Goal: Task Accomplishment & Management: Use online tool/utility

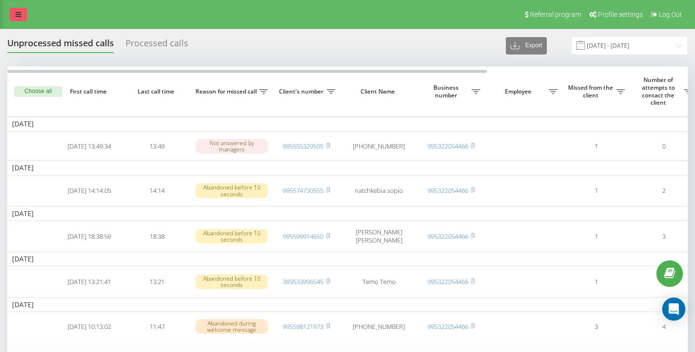
click at [22, 10] on link at bounding box center [18, 15] width 17 height 14
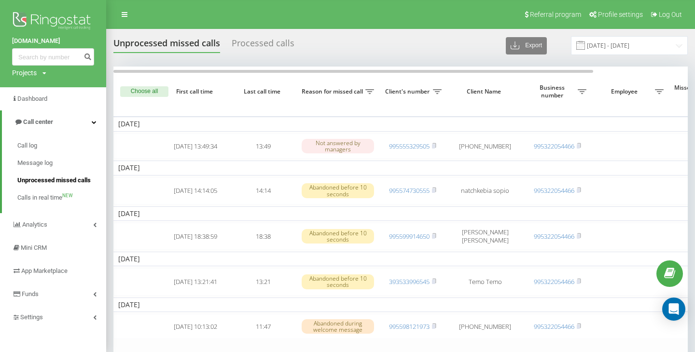
click at [59, 182] on span "Unprocessed missed calls" at bounding box center [53, 181] width 73 height 10
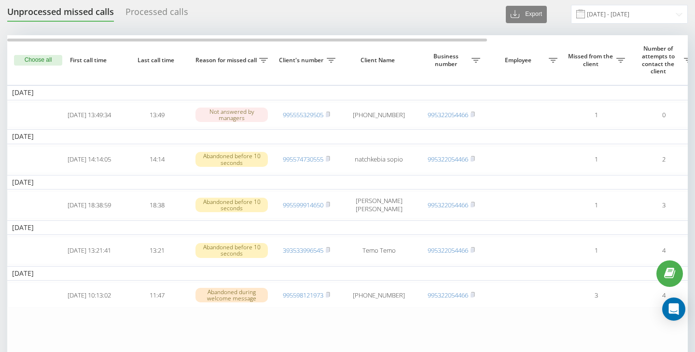
scroll to position [17, 0]
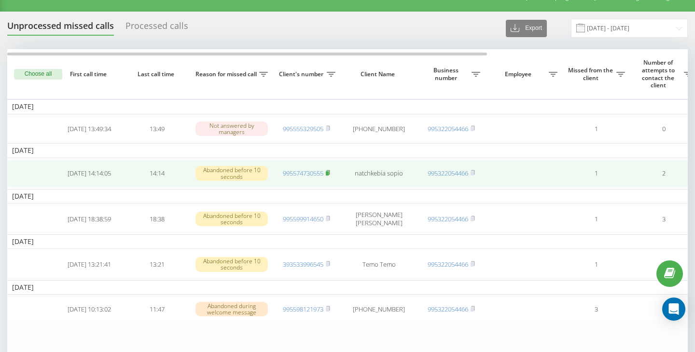
click at [330, 174] on icon at bounding box center [327, 172] width 3 height 4
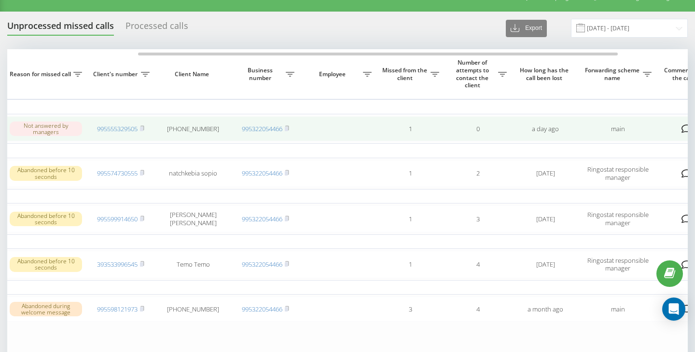
scroll to position [0, 285]
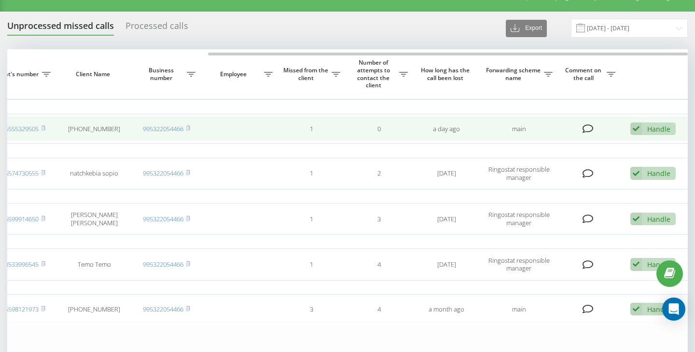
click at [657, 131] on div "Handle" at bounding box center [659, 129] width 23 height 9
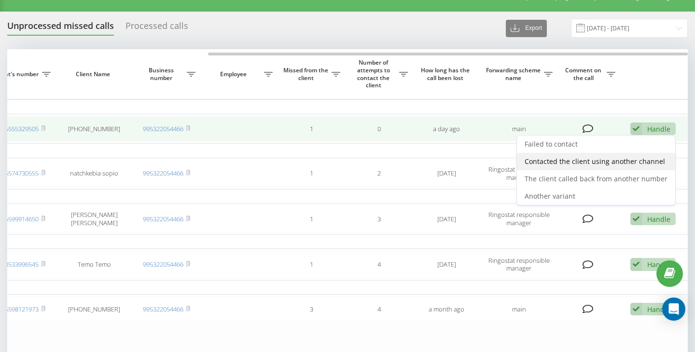
click at [612, 164] on span "Contacted the client using another channel" at bounding box center [595, 161] width 141 height 9
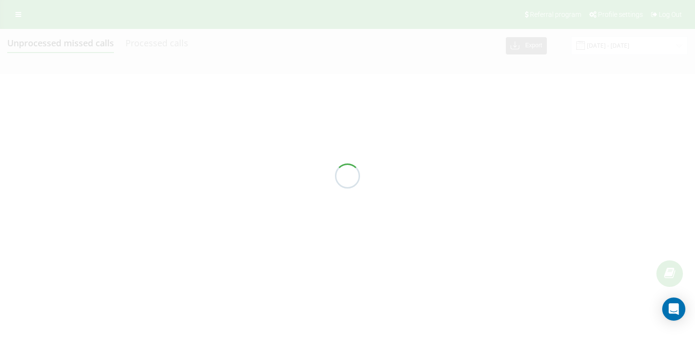
scroll to position [0, 0]
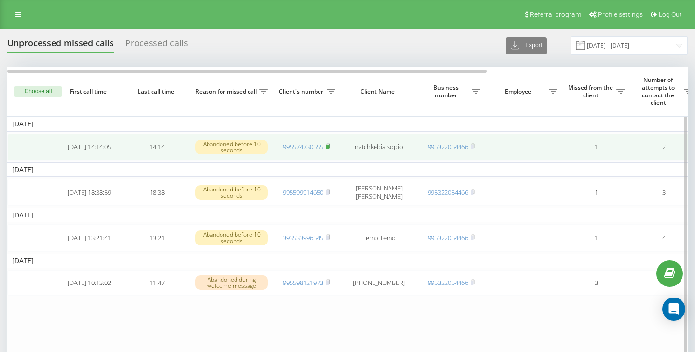
click at [329, 145] on rect at bounding box center [327, 147] width 3 height 4
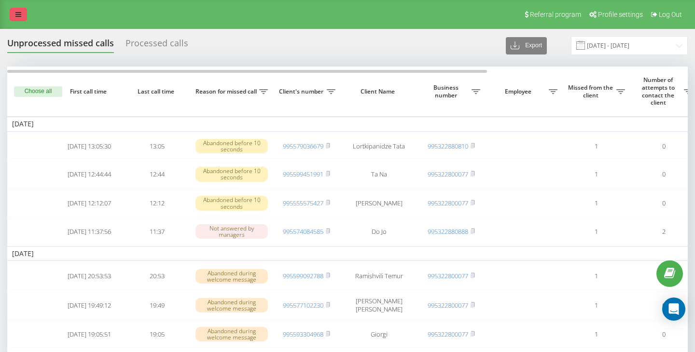
click at [21, 9] on link at bounding box center [18, 15] width 17 height 14
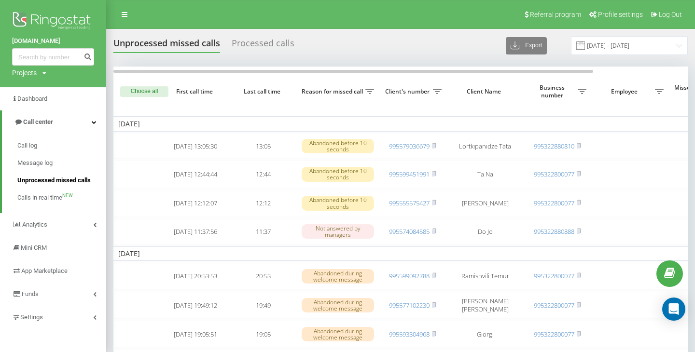
click at [66, 178] on span "Unprocessed missed calls" at bounding box center [53, 181] width 73 height 10
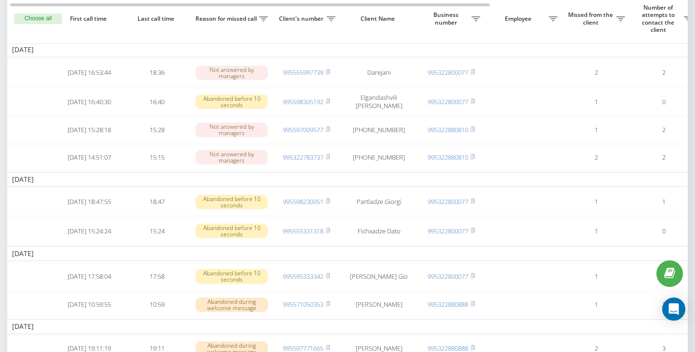
scroll to position [0, 0]
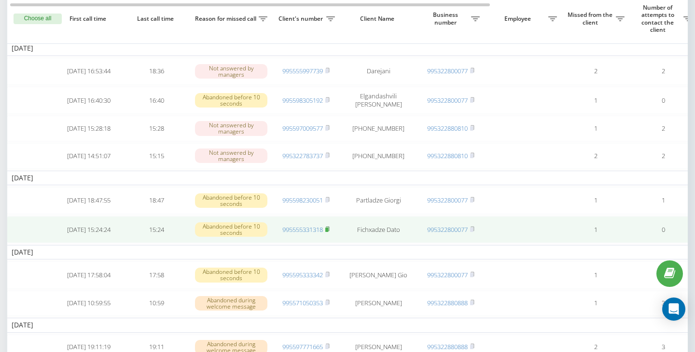
click at [328, 232] on rect at bounding box center [326, 230] width 3 height 4
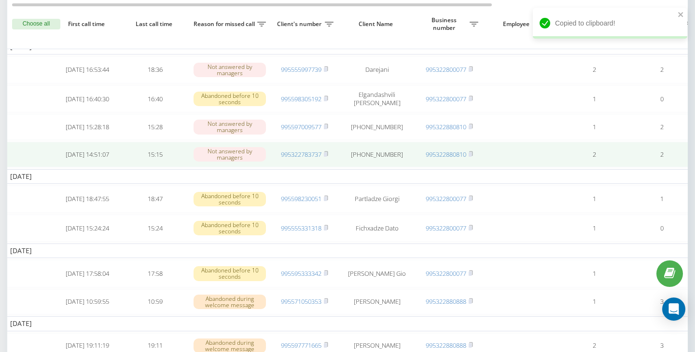
scroll to position [0, 0]
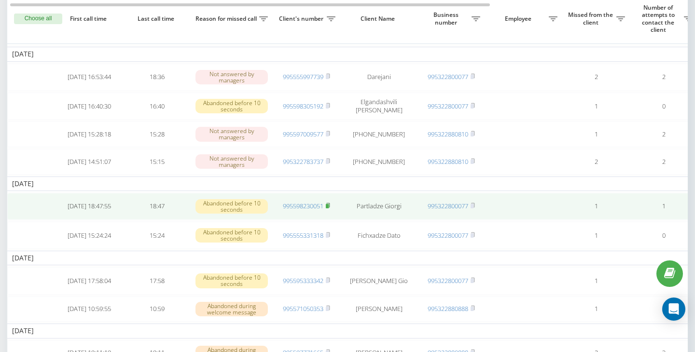
click at [329, 209] on rect at bounding box center [327, 206] width 3 height 4
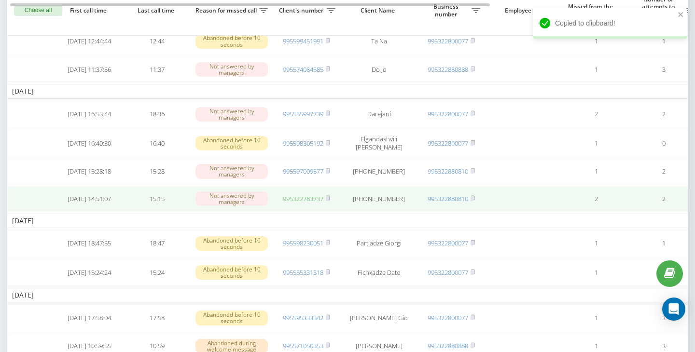
scroll to position [254, 0]
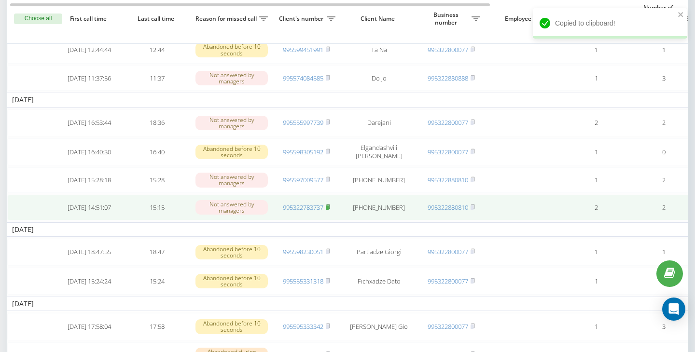
click at [329, 210] on rect at bounding box center [327, 208] width 3 height 4
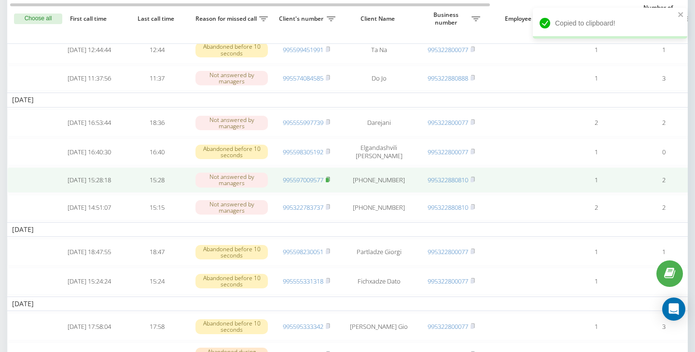
click at [330, 183] on icon at bounding box center [328, 180] width 4 height 6
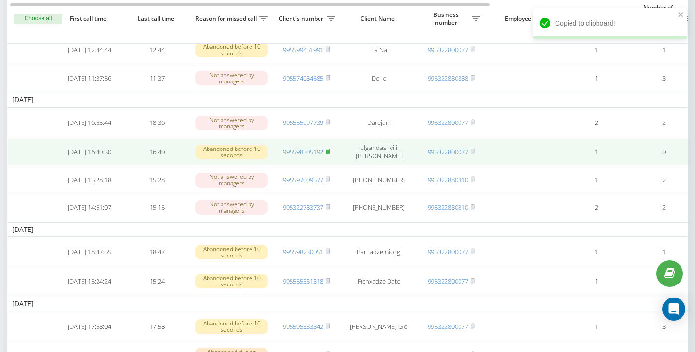
click at [329, 154] on rect at bounding box center [327, 152] width 3 height 4
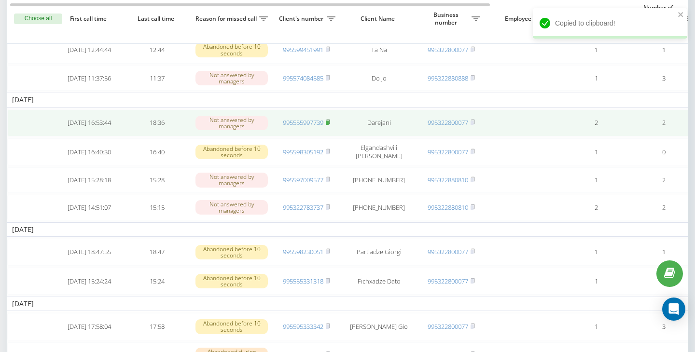
click at [329, 125] on rect at bounding box center [327, 123] width 3 height 4
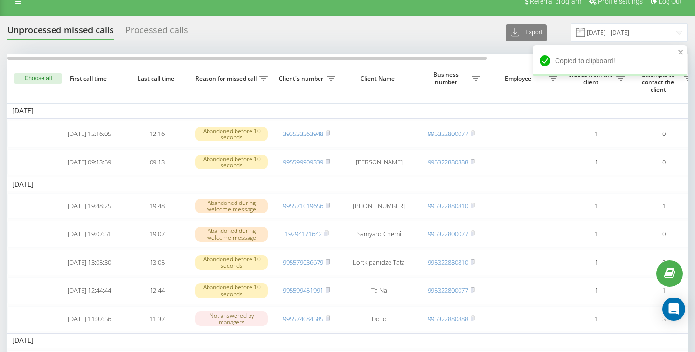
scroll to position [11, 0]
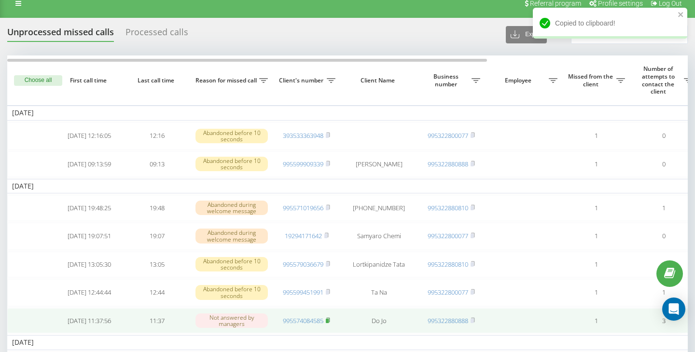
click at [330, 324] on icon at bounding box center [328, 321] width 4 height 6
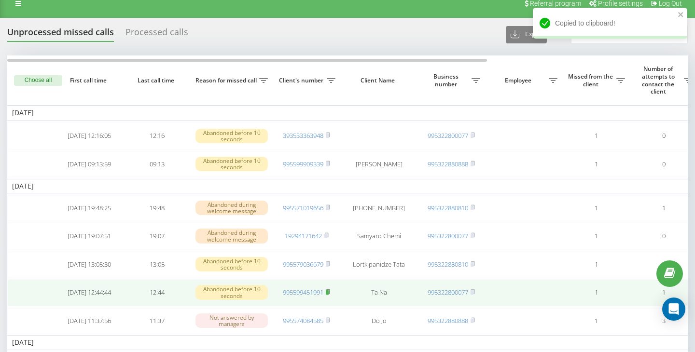
click at [330, 295] on icon at bounding box center [328, 292] width 4 height 6
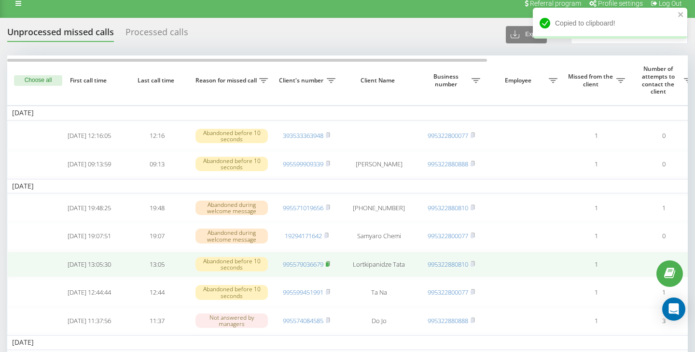
click at [329, 267] on rect at bounding box center [327, 265] width 3 height 4
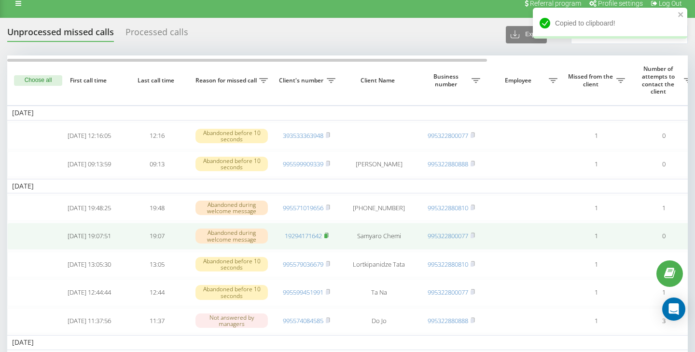
click at [326, 237] on icon at bounding box center [326, 236] width 4 height 6
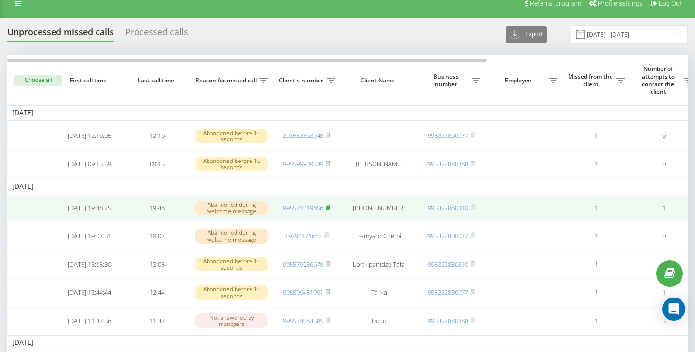
click at [329, 211] on rect at bounding box center [327, 208] width 3 height 4
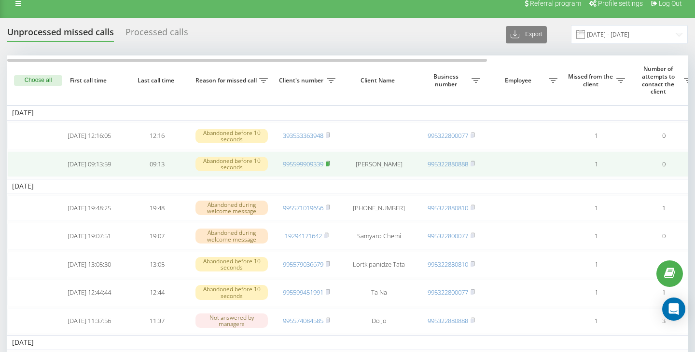
click at [330, 165] on icon at bounding box center [328, 164] width 4 height 6
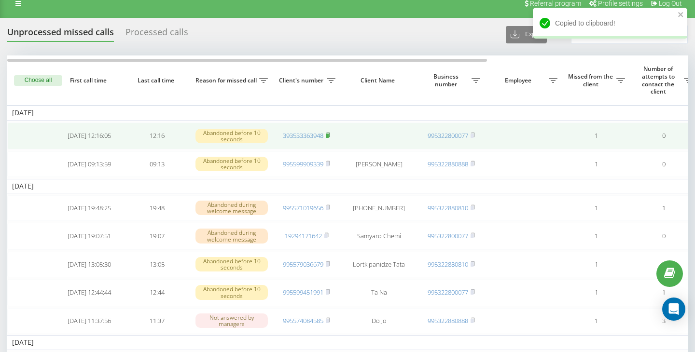
click at [329, 135] on rect at bounding box center [327, 136] width 3 height 4
